Goal: Task Accomplishment & Management: Use online tool/utility

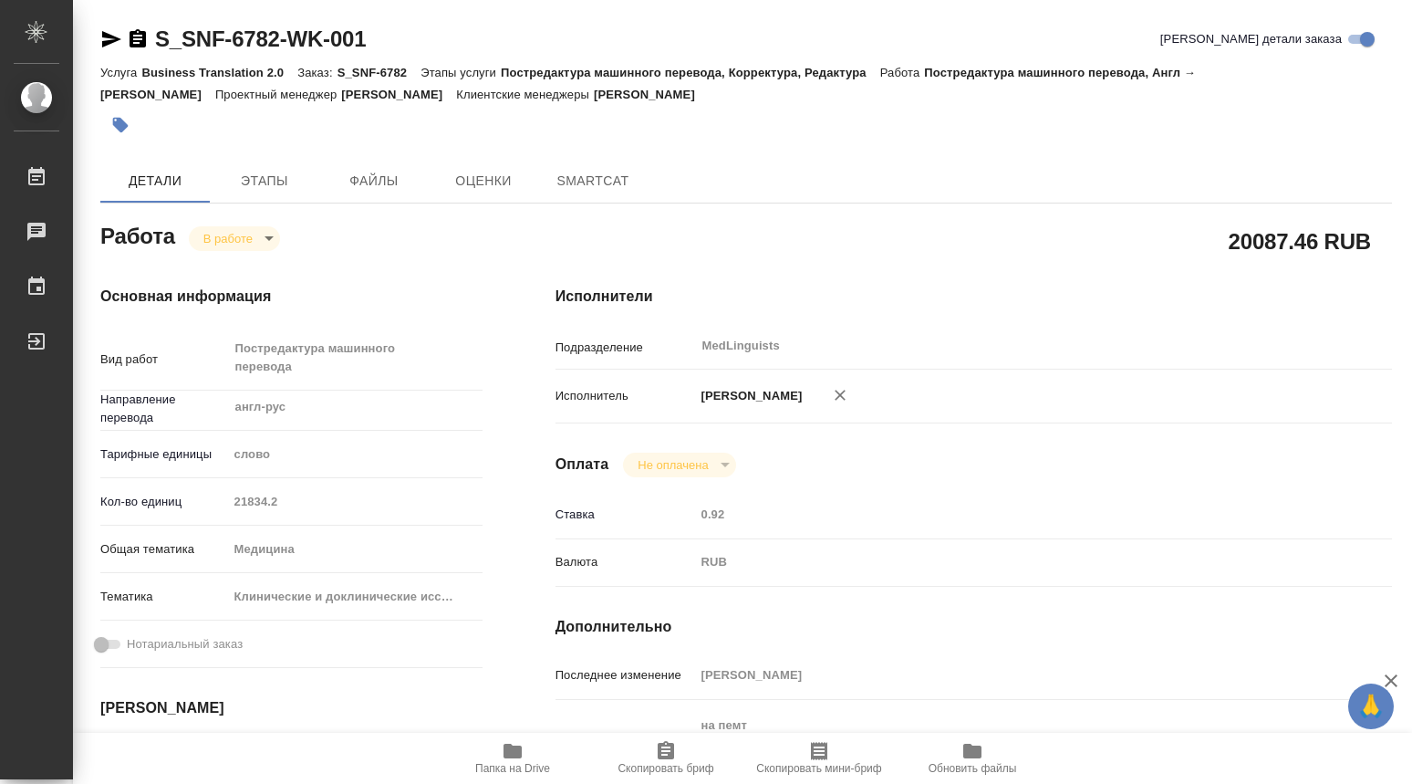
type textarea "x"
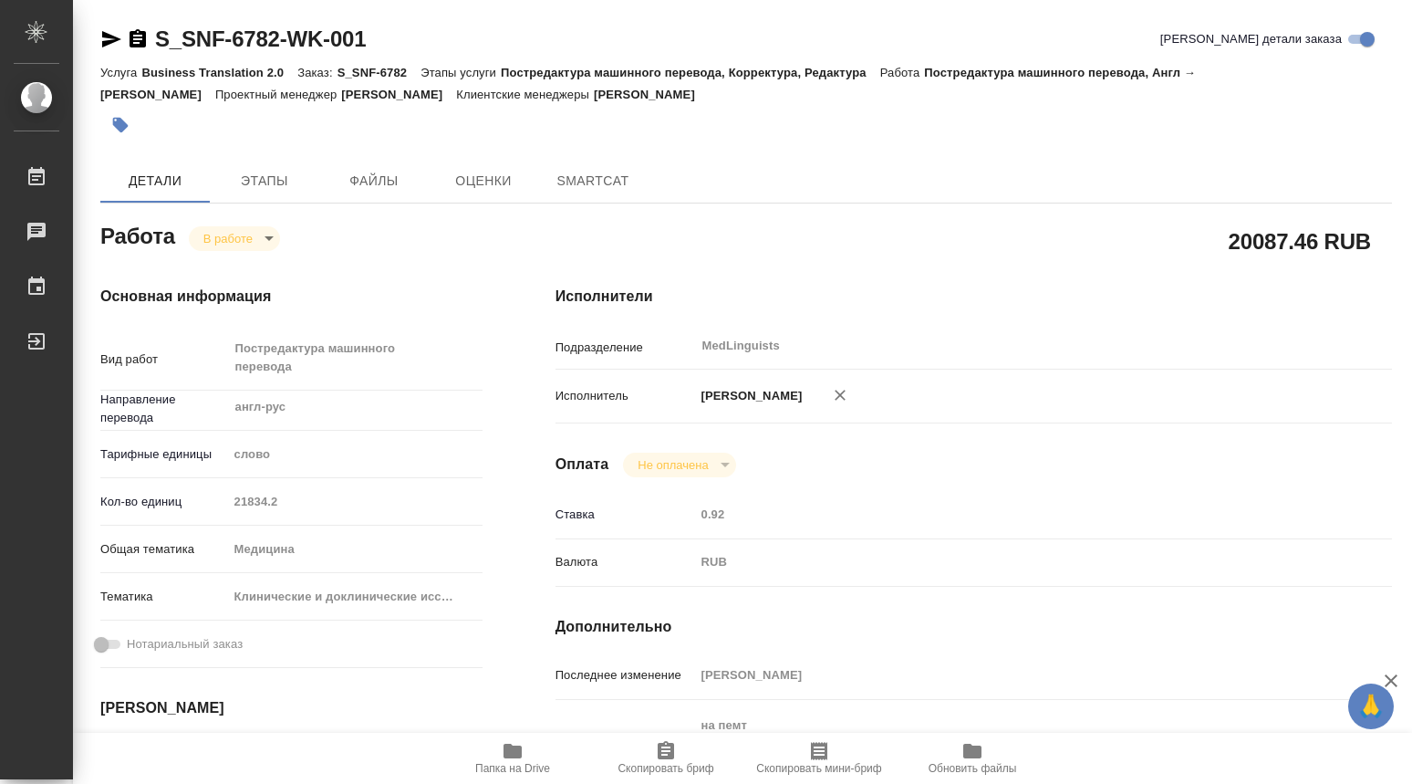
type textarea "x"
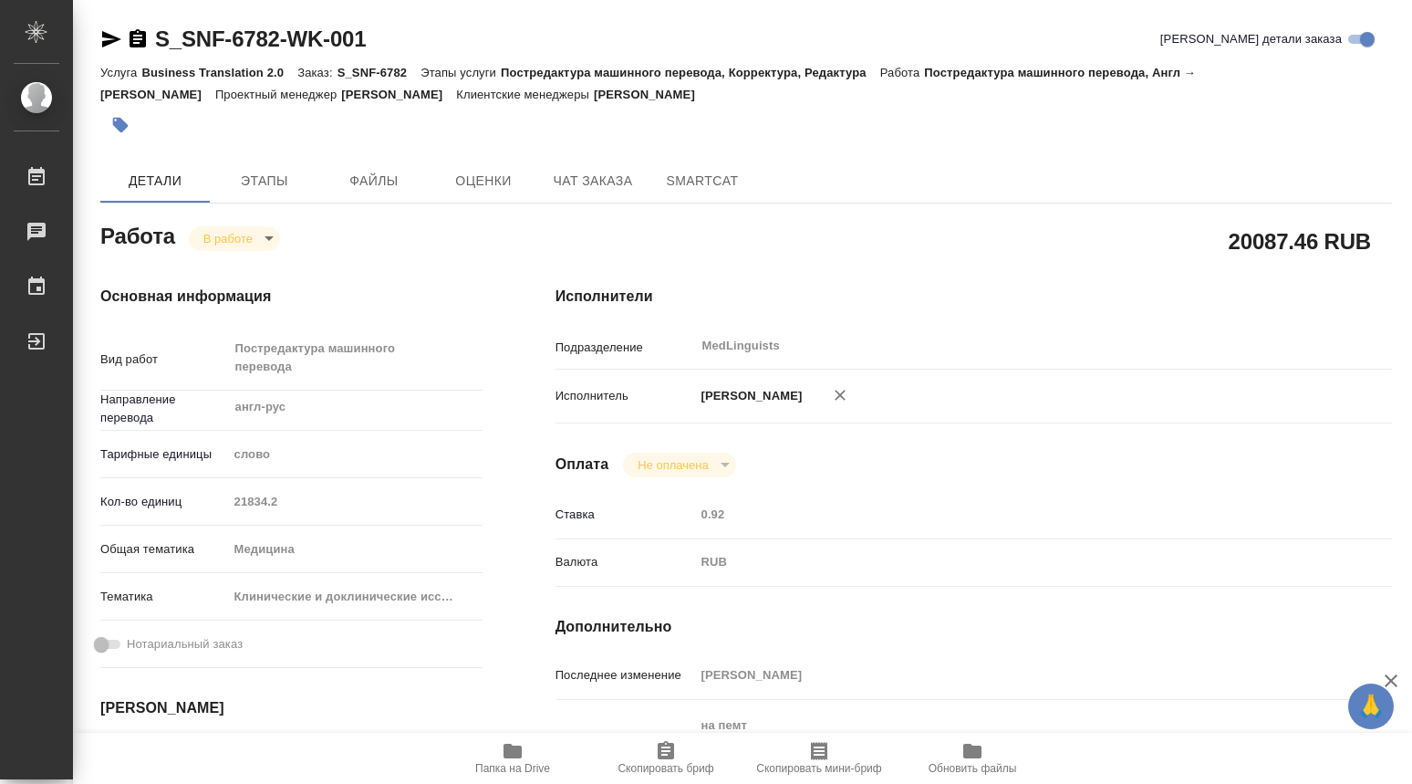
click at [269, 238] on body "🙏 .cls-1 fill:#fff; AWATERA [PERSON_NAME] Чаты График Выйти S_SNF-6782-WK-001 К…" at bounding box center [706, 392] width 1412 height 784
type textarea "x"
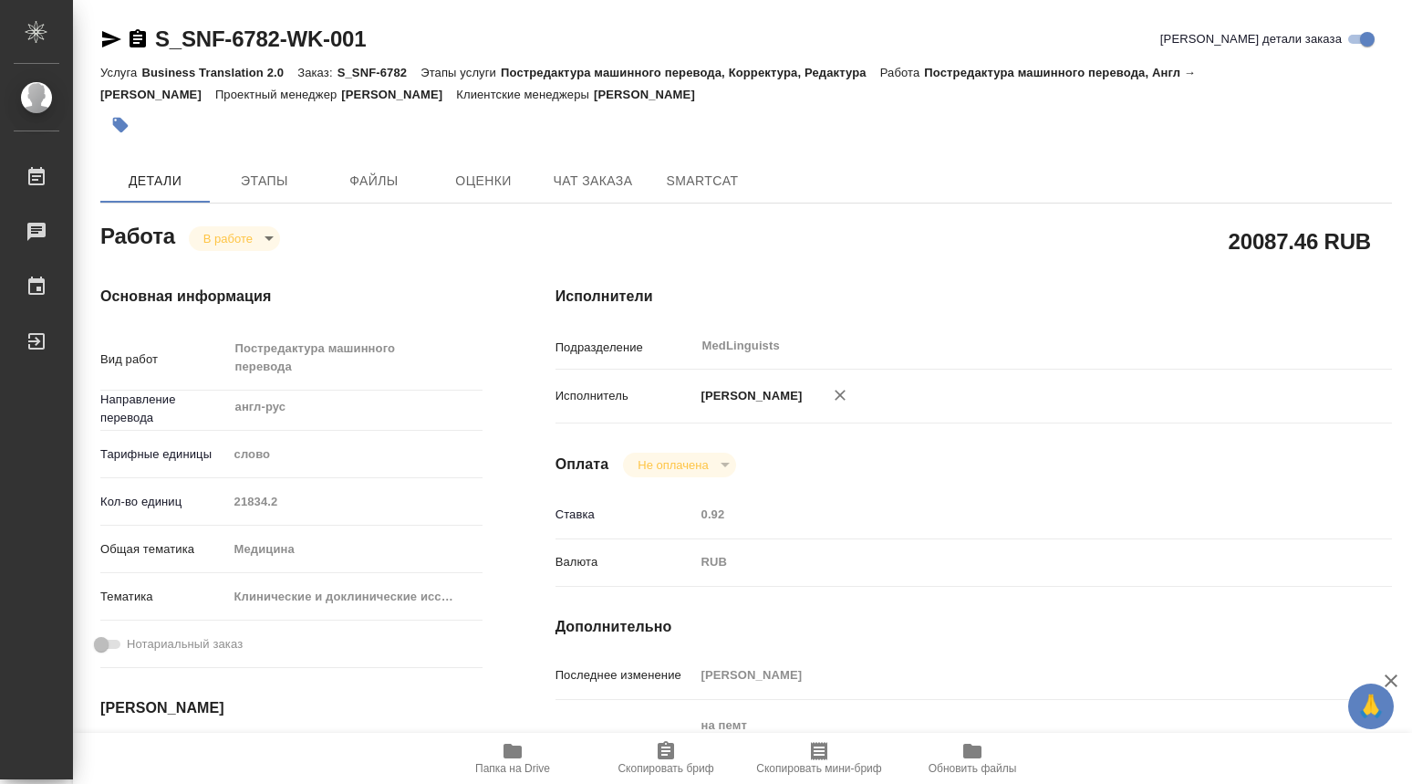
type textarea "x"
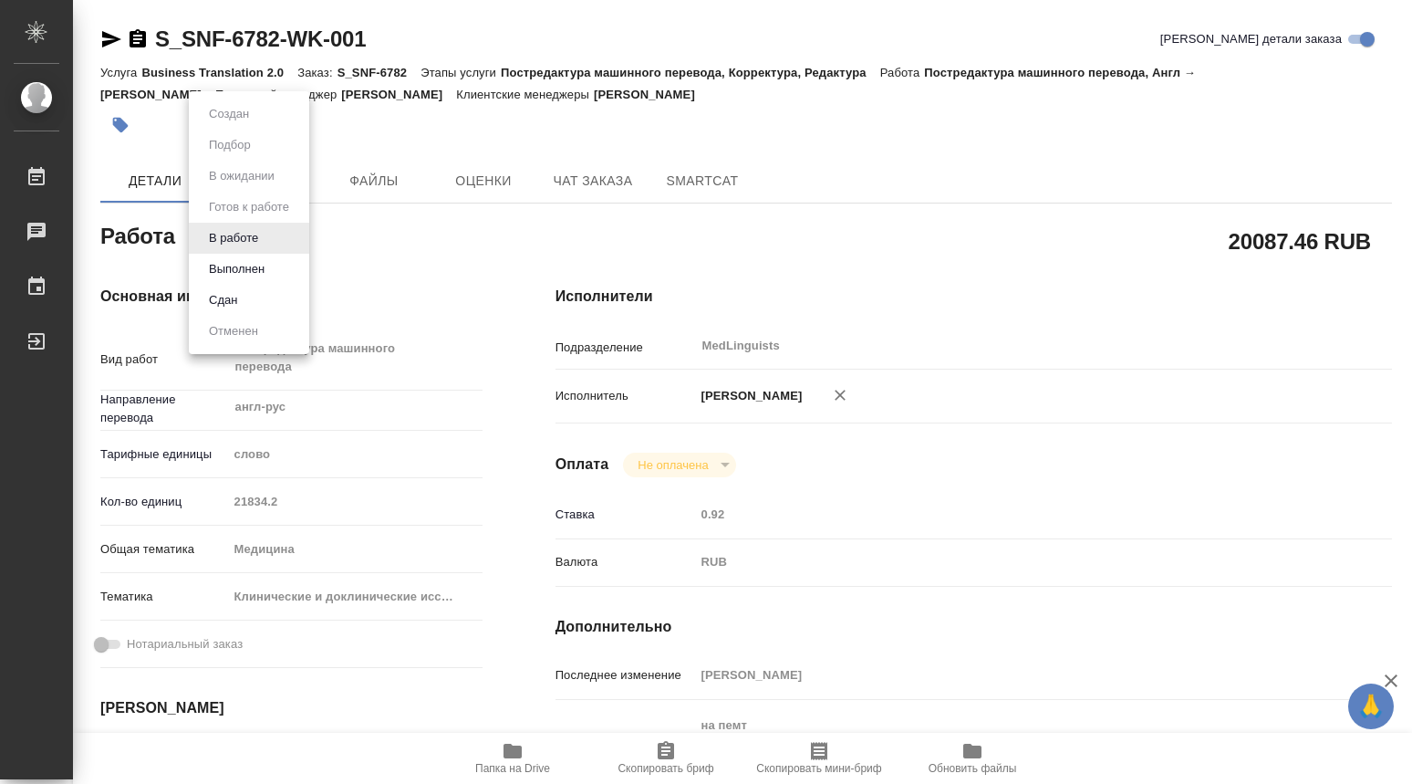
click at [882, 248] on div at bounding box center [706, 392] width 1412 height 784
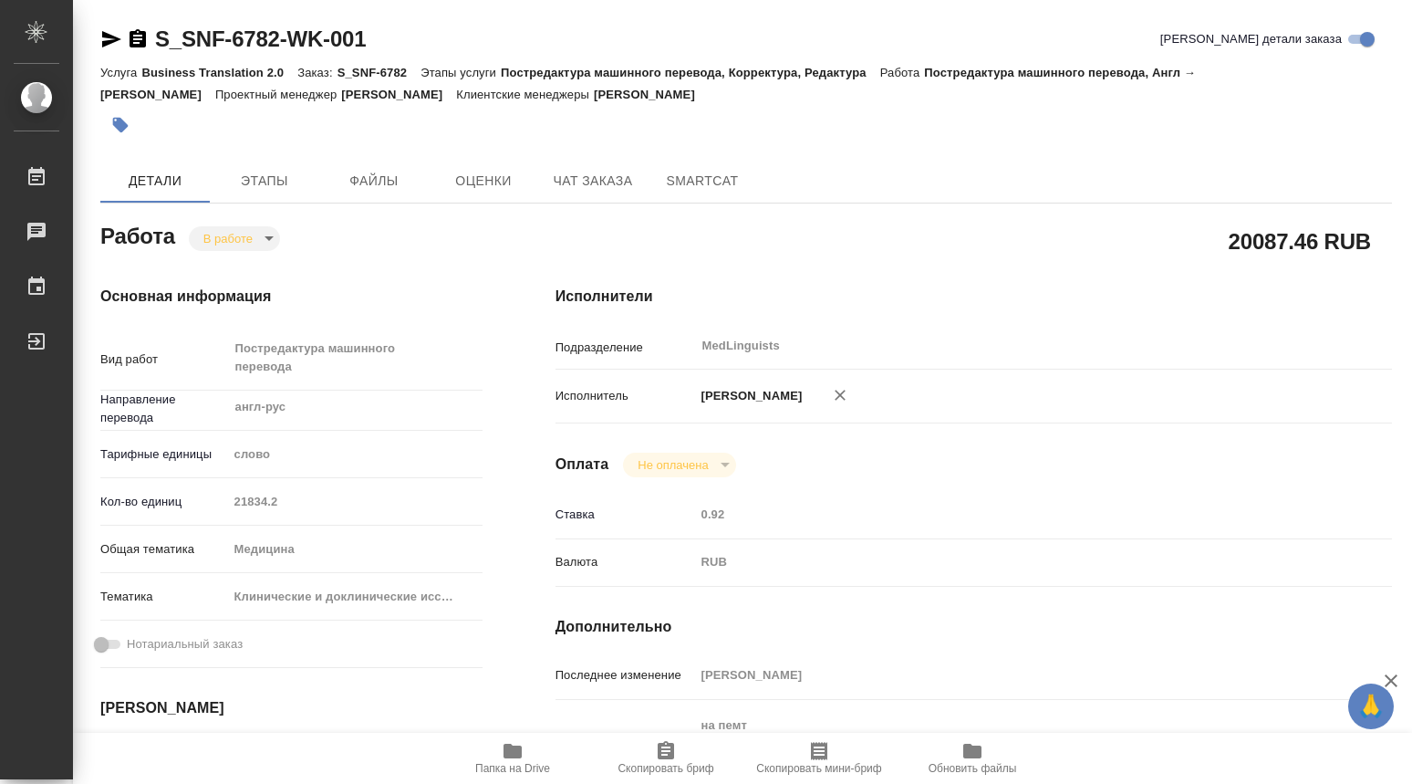
type textarea "x"
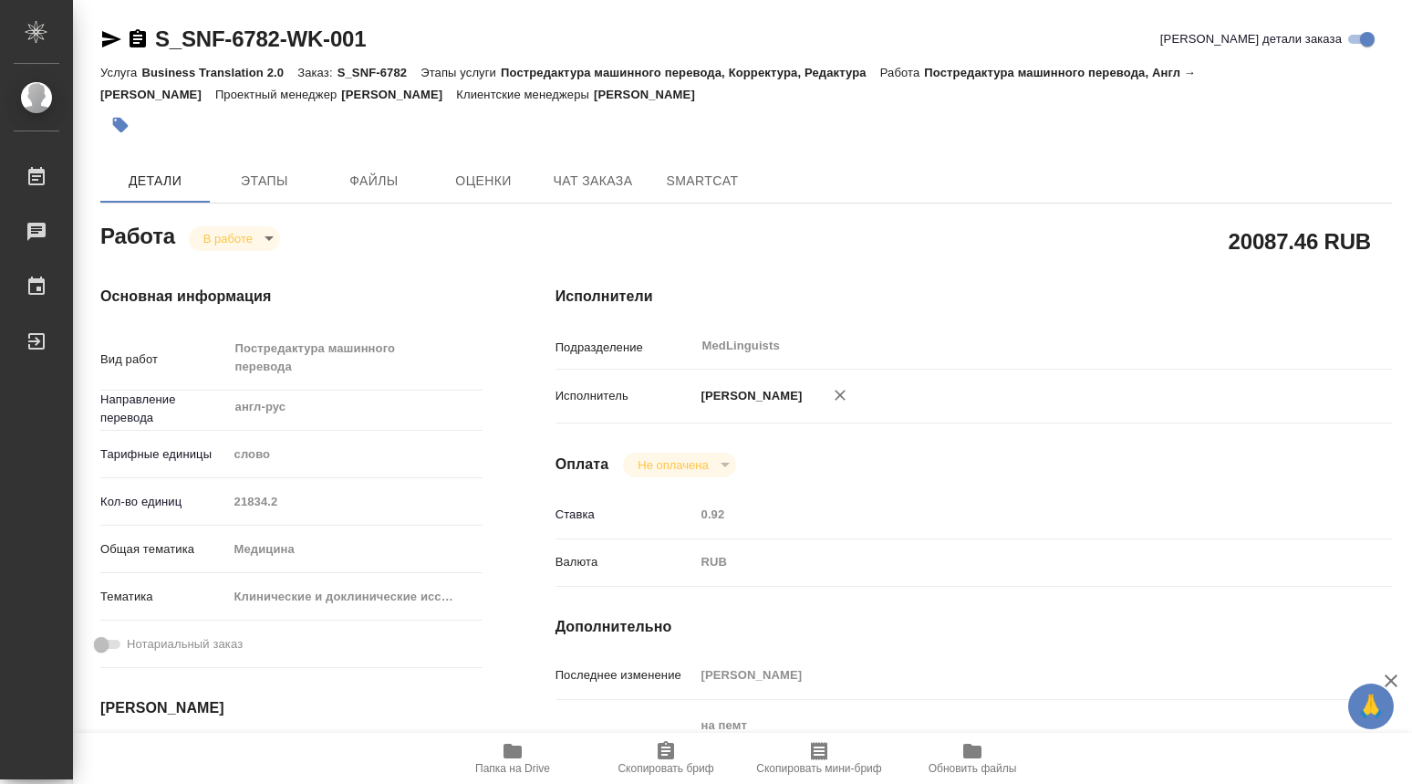
click at [515, 753] on icon "button" at bounding box center [513, 751] width 18 height 15
click at [270, 241] on body "🙏 .cls-1 fill:#fff; AWATERA [PERSON_NAME] 0 Чаты График Выйти S_SNF-6782-WK-001…" at bounding box center [706, 392] width 1412 height 784
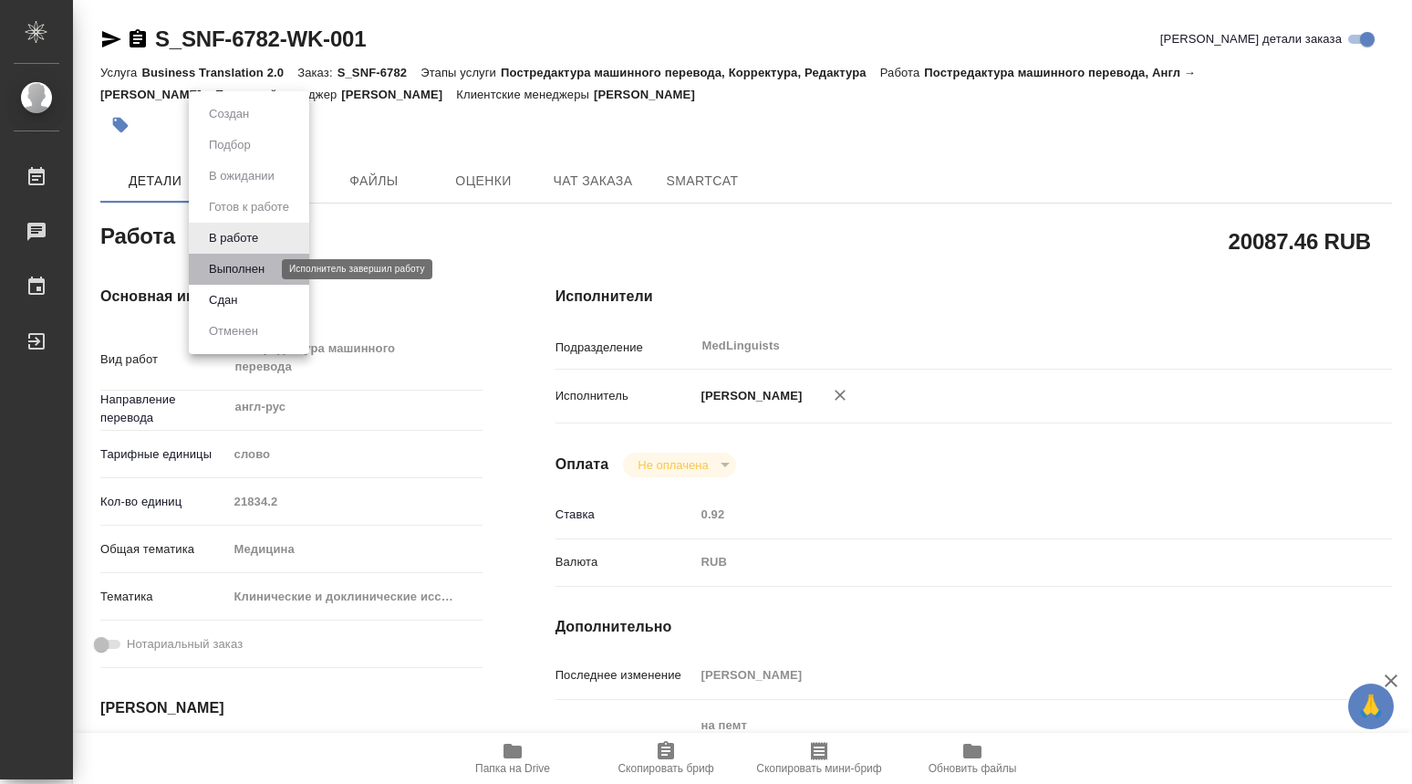
click at [260, 275] on button "Выполнен" at bounding box center [236, 269] width 67 height 20
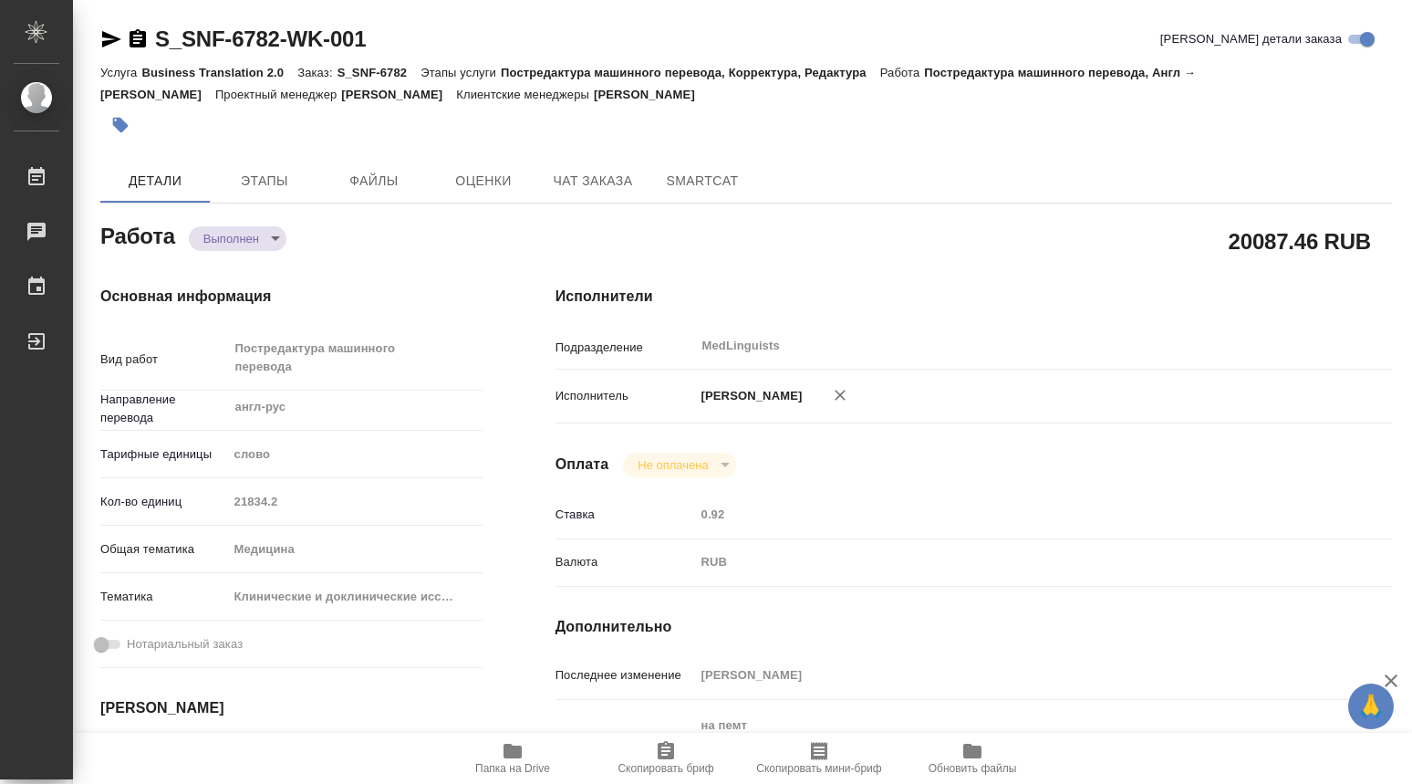
type textarea "x"
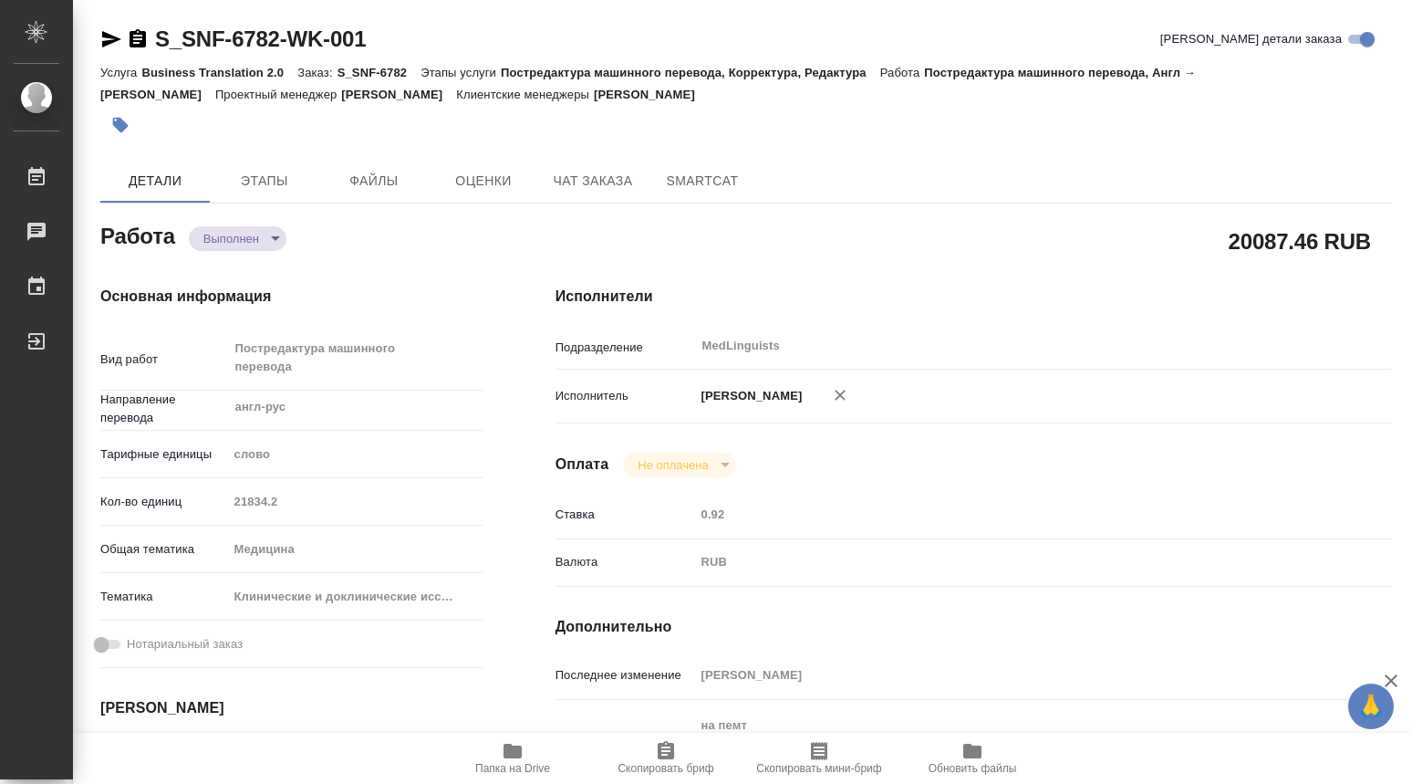
type textarea "x"
